Goal: Register for event/course

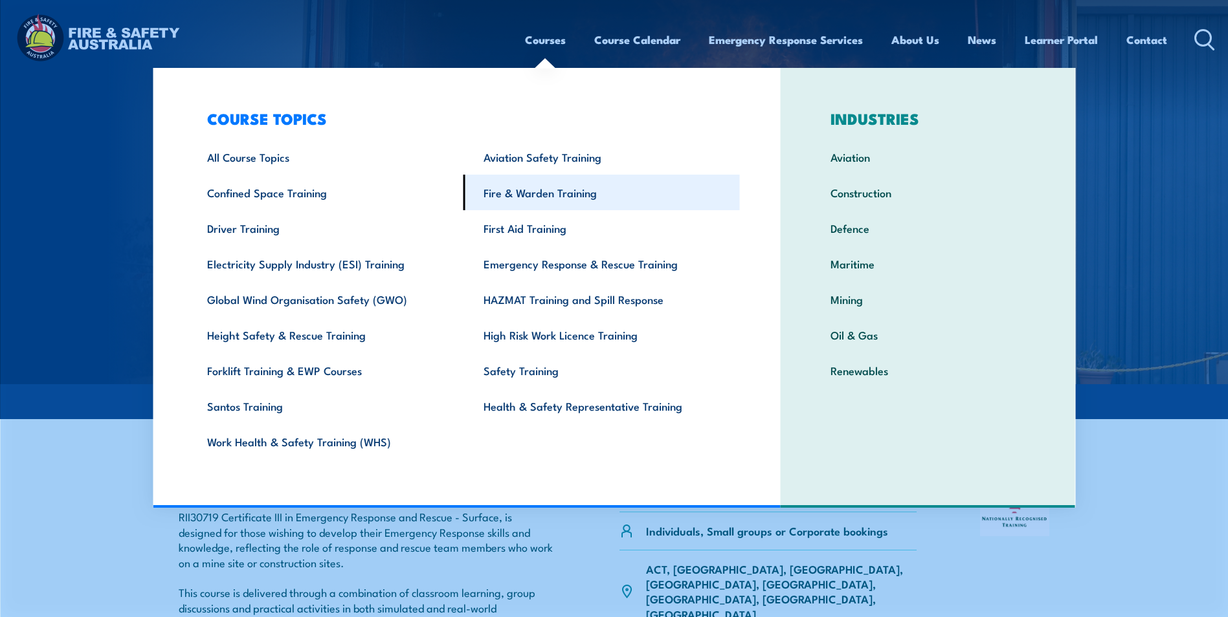
click at [518, 199] on link "Fire & Warden Training" at bounding box center [601, 193] width 276 height 36
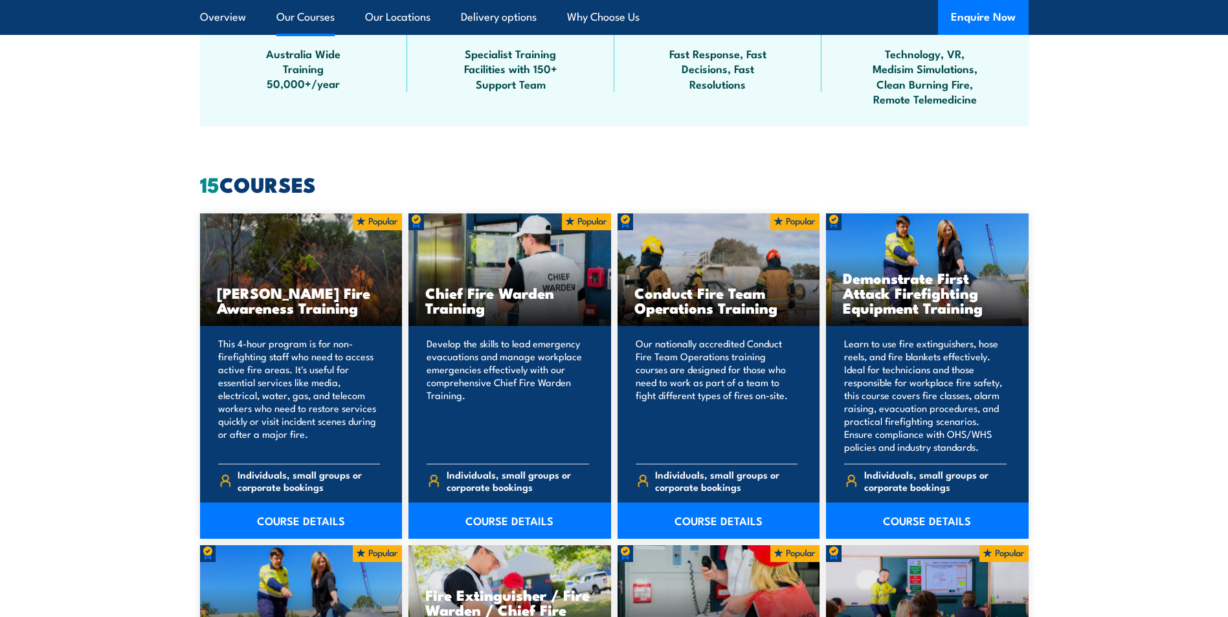
scroll to position [906, 0]
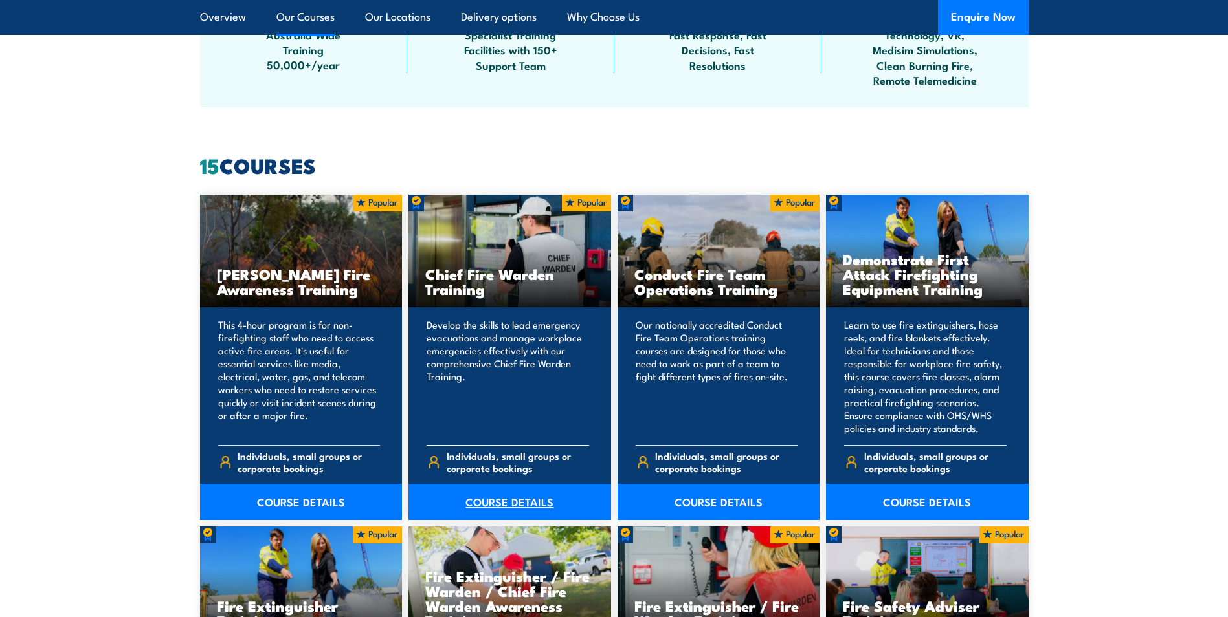
click at [503, 505] on link "COURSE DETAILS" at bounding box center [509, 502] width 203 height 36
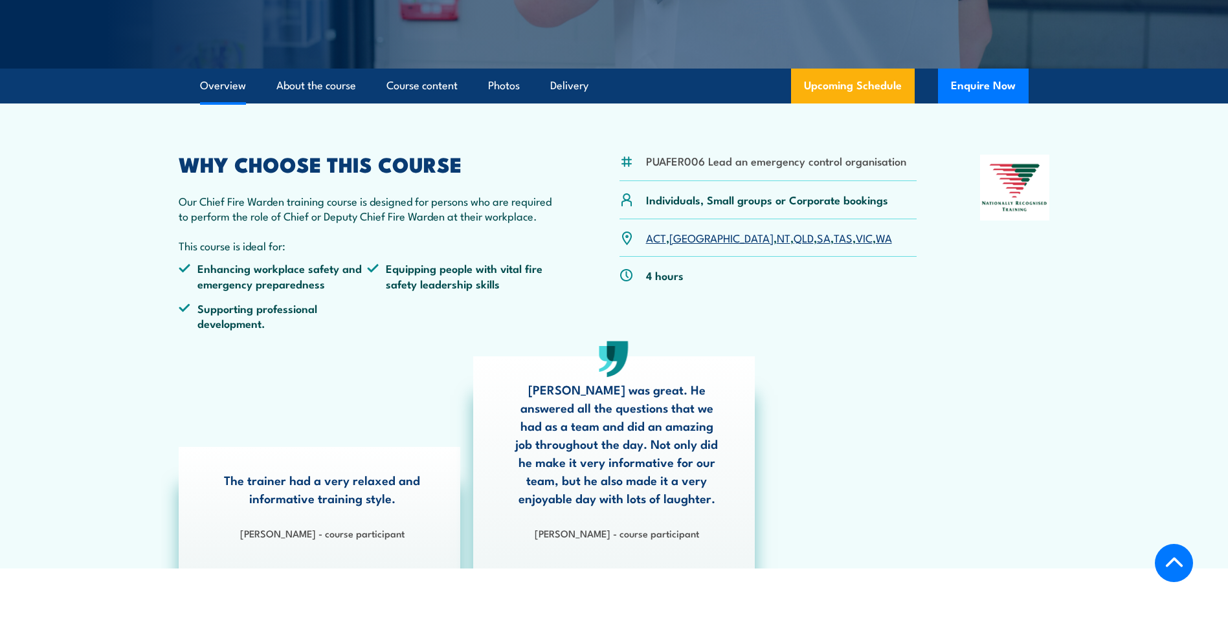
scroll to position [324, 0]
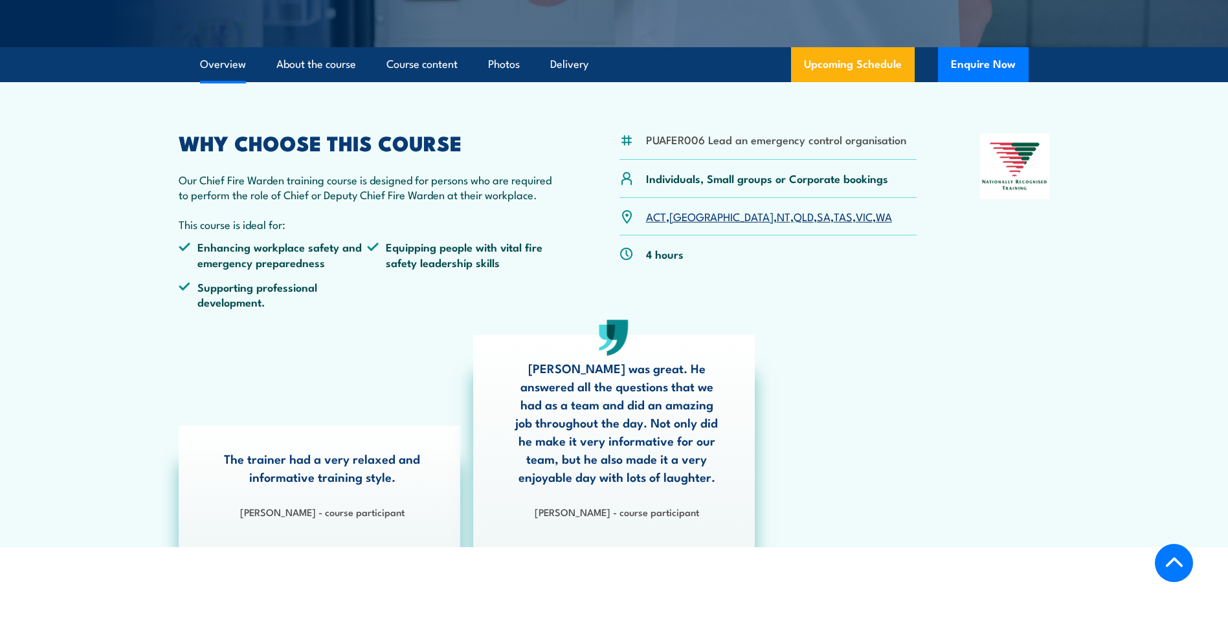
click at [793, 219] on link "QLD" at bounding box center [803, 216] width 20 height 16
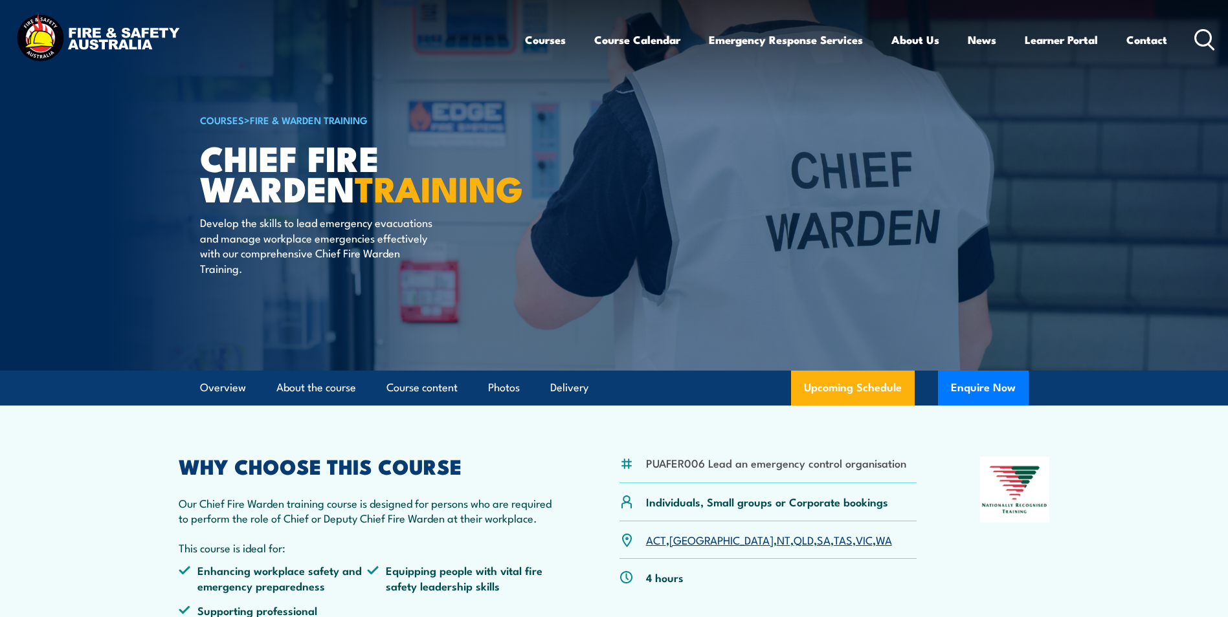
click at [1176, 118] on img at bounding box center [614, 185] width 1228 height 371
